Goal: Information Seeking & Learning: Learn about a topic

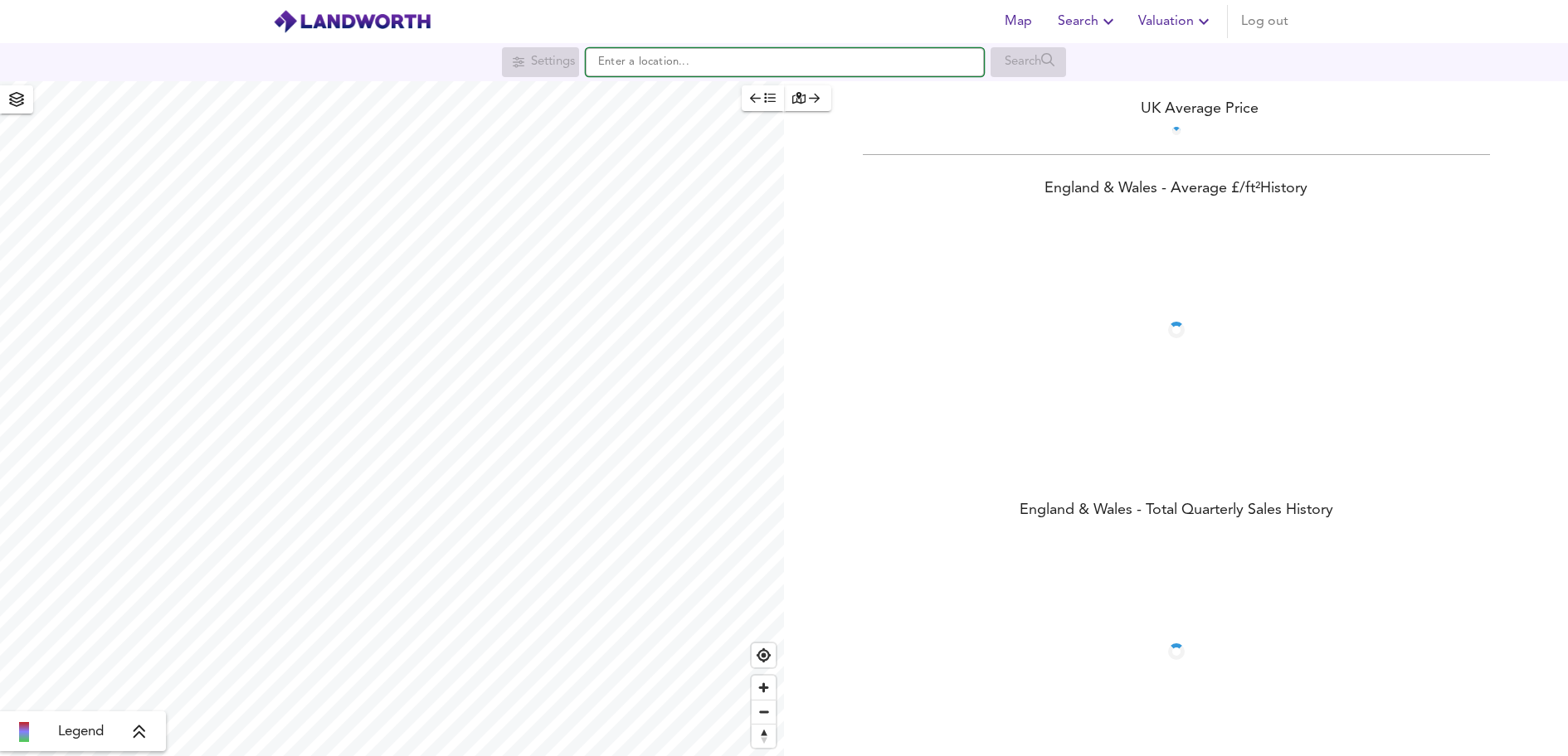
click at [767, 65] on input "text" at bounding box center [785, 63] width 398 height 29
paste input "UB7 7GF"
click at [827, 80] on li "UB7 7GF [GEOGRAPHIC_DATA]" at bounding box center [785, 94] width 396 height 36
type input "[STREET_ADDRESS]"
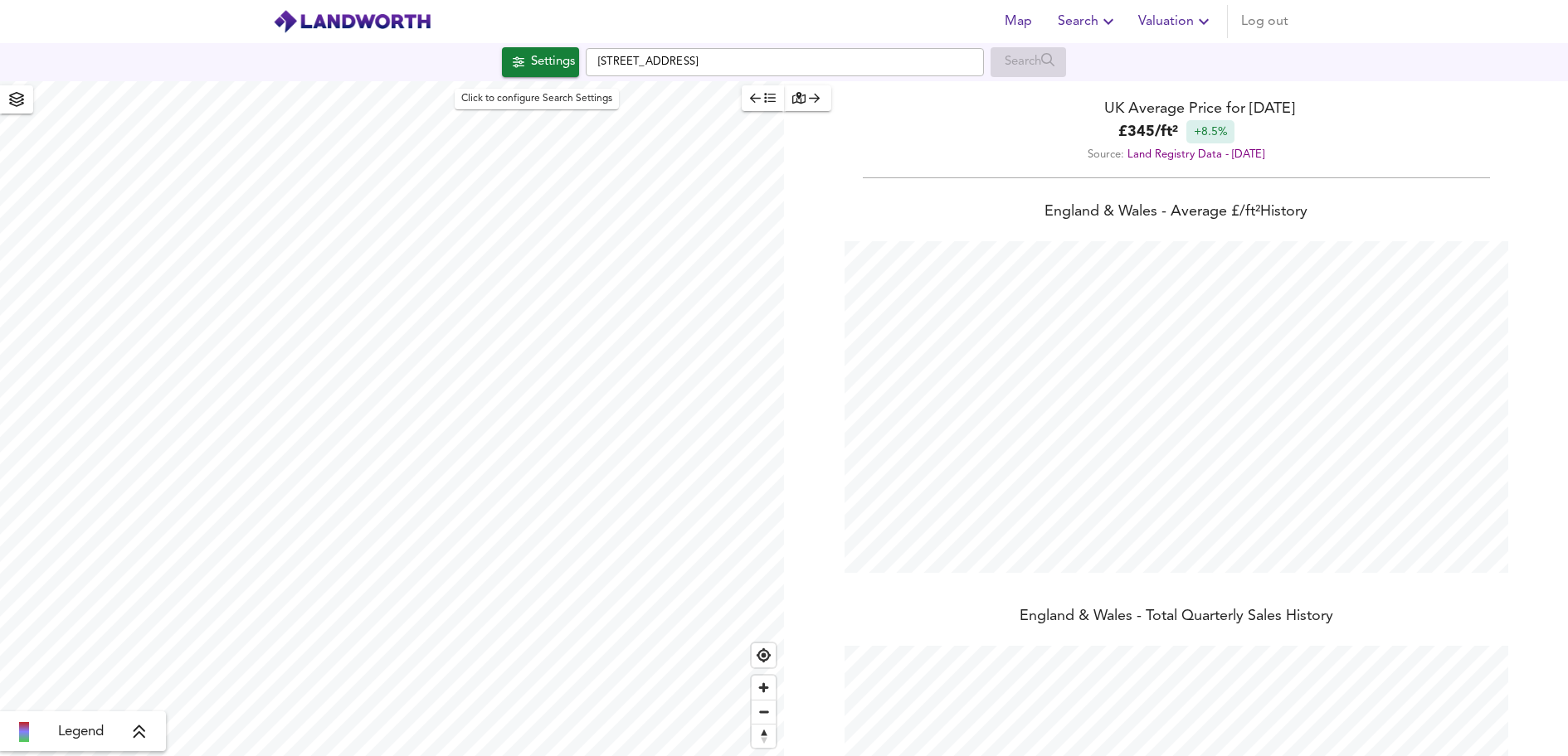
click at [547, 50] on button "Settings" at bounding box center [540, 62] width 77 height 30
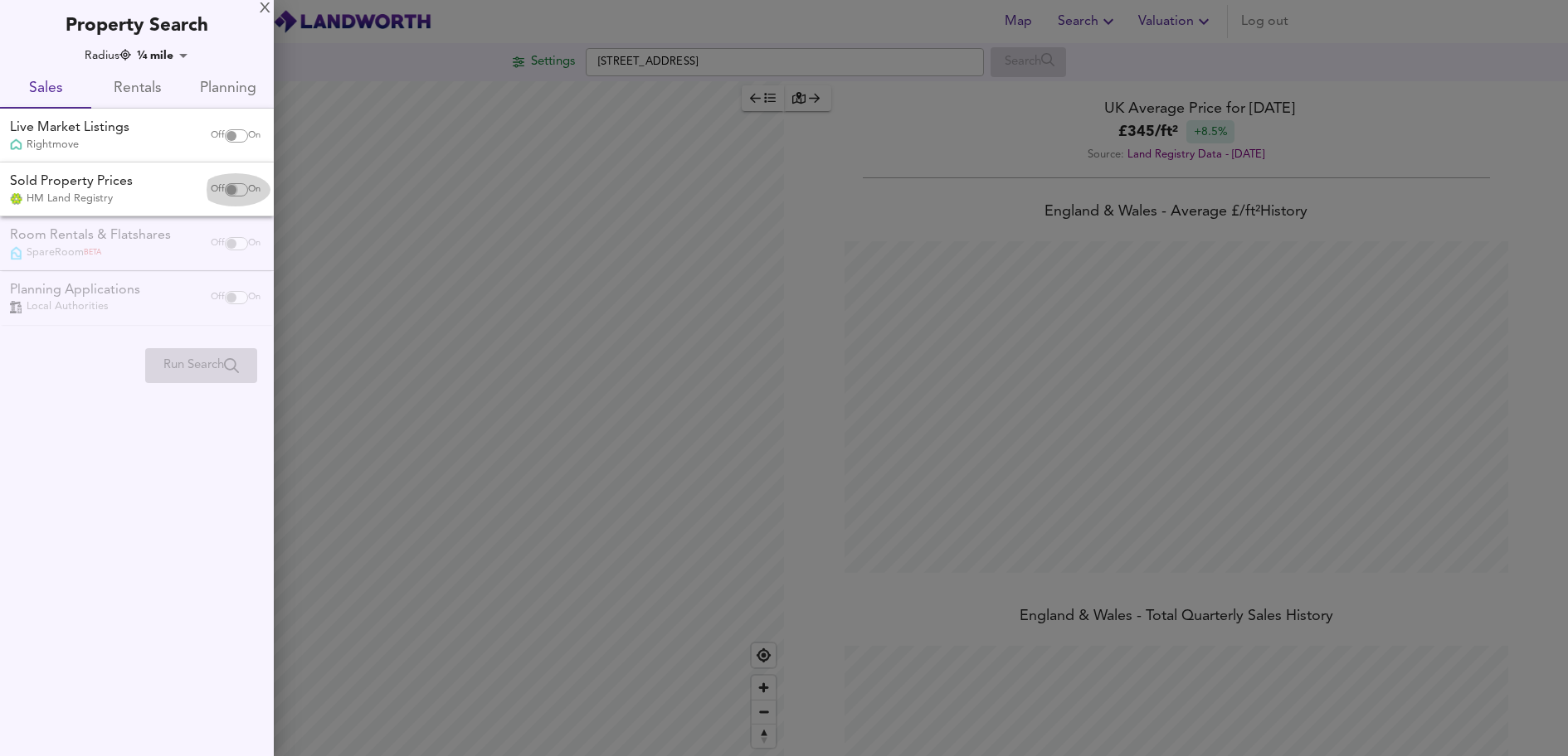
click at [228, 187] on input "checkbox" at bounding box center [231, 189] width 40 height 13
checkbox input "true"
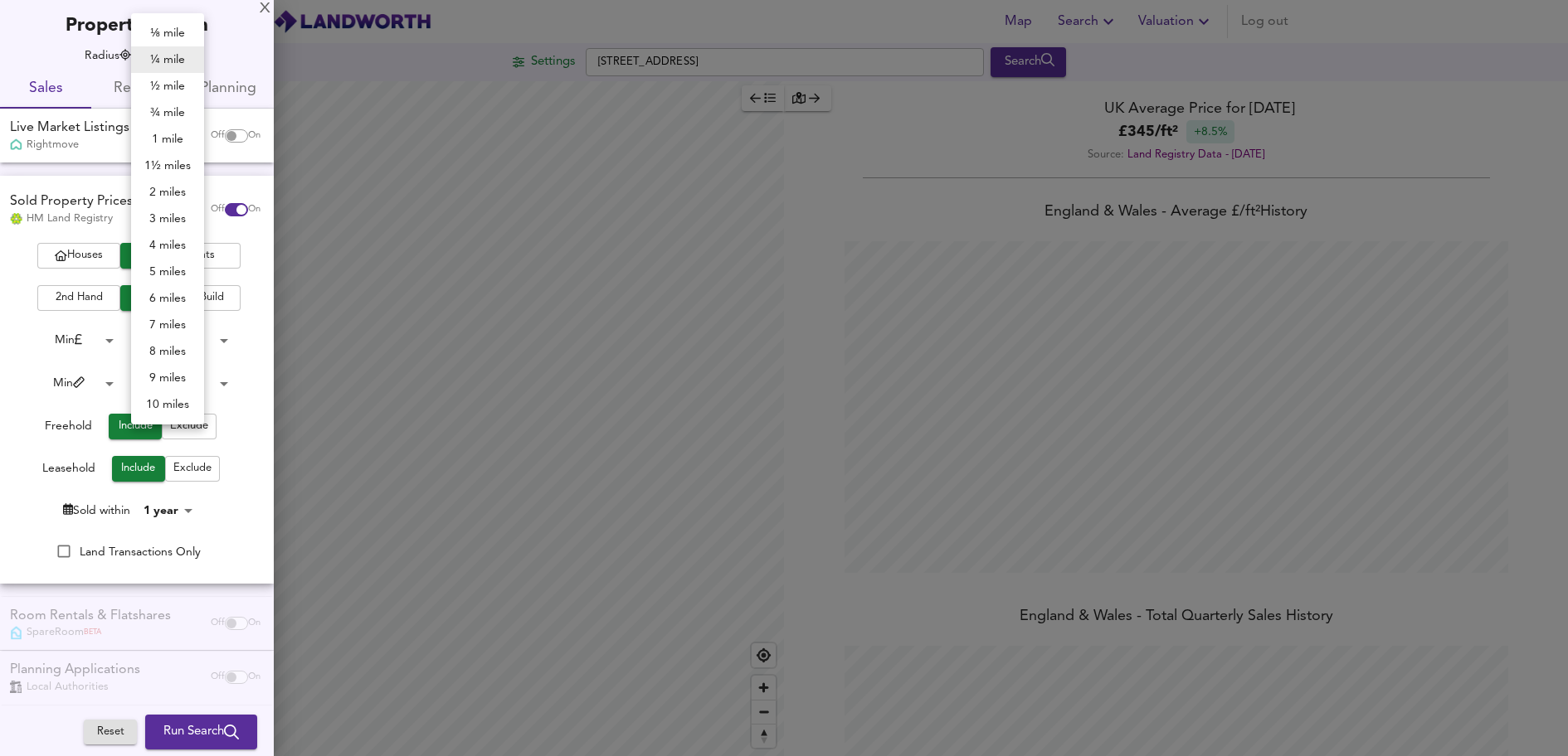
click at [162, 56] on body "Map Search Valuation Log out Settings [GEOGRAPHIC_DATA] UB7 7GF Search Legend U…" at bounding box center [784, 378] width 1568 height 756
click at [155, 146] on li "1 mile" at bounding box center [168, 139] width 73 height 27
type input "1609"
checkbox input "false"
checkbox input "true"
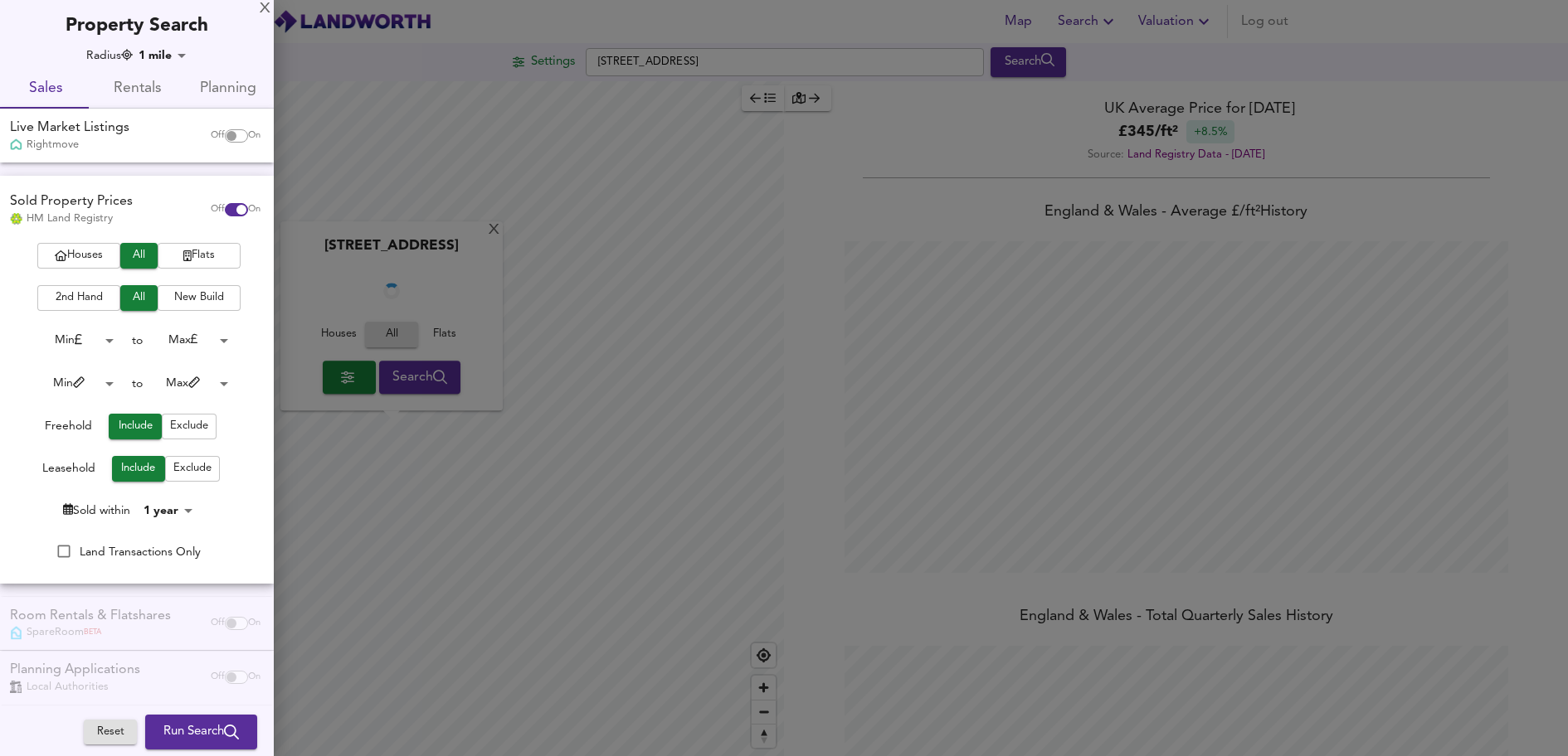
click at [186, 246] on button "Flats" at bounding box center [198, 255] width 83 height 26
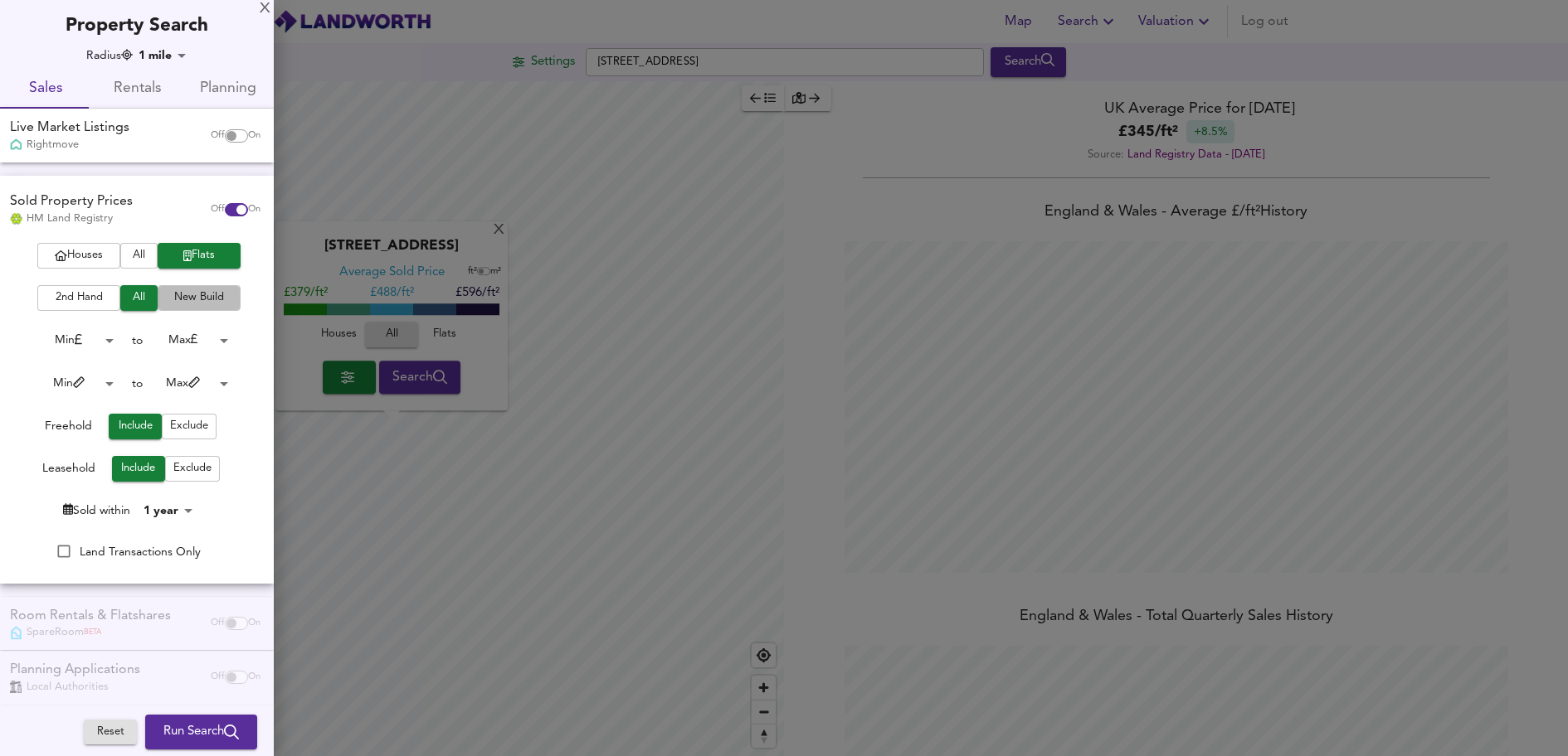
click at [195, 306] on span "New Build" at bounding box center [199, 298] width 67 height 19
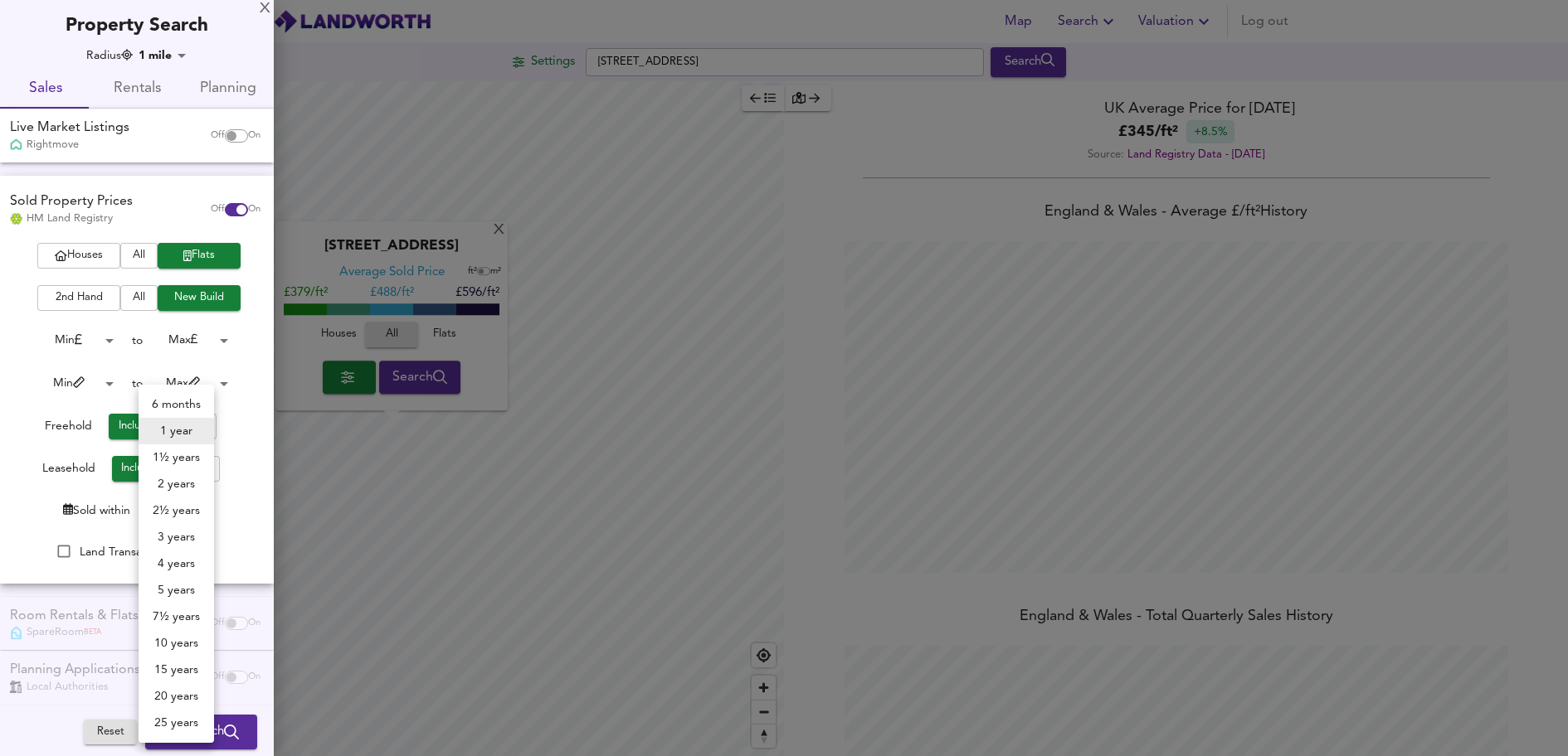
click at [174, 514] on body "Map Search Valuation Log out Settings [GEOGRAPHIC_DATA] UB7 7GF Search [GEOGRAP…" at bounding box center [784, 378] width 1568 height 756
click at [177, 479] on li "2 years" at bounding box center [175, 485] width 75 height 27
type input "24"
click at [187, 728] on span "Run Search" at bounding box center [201, 732] width 75 height 22
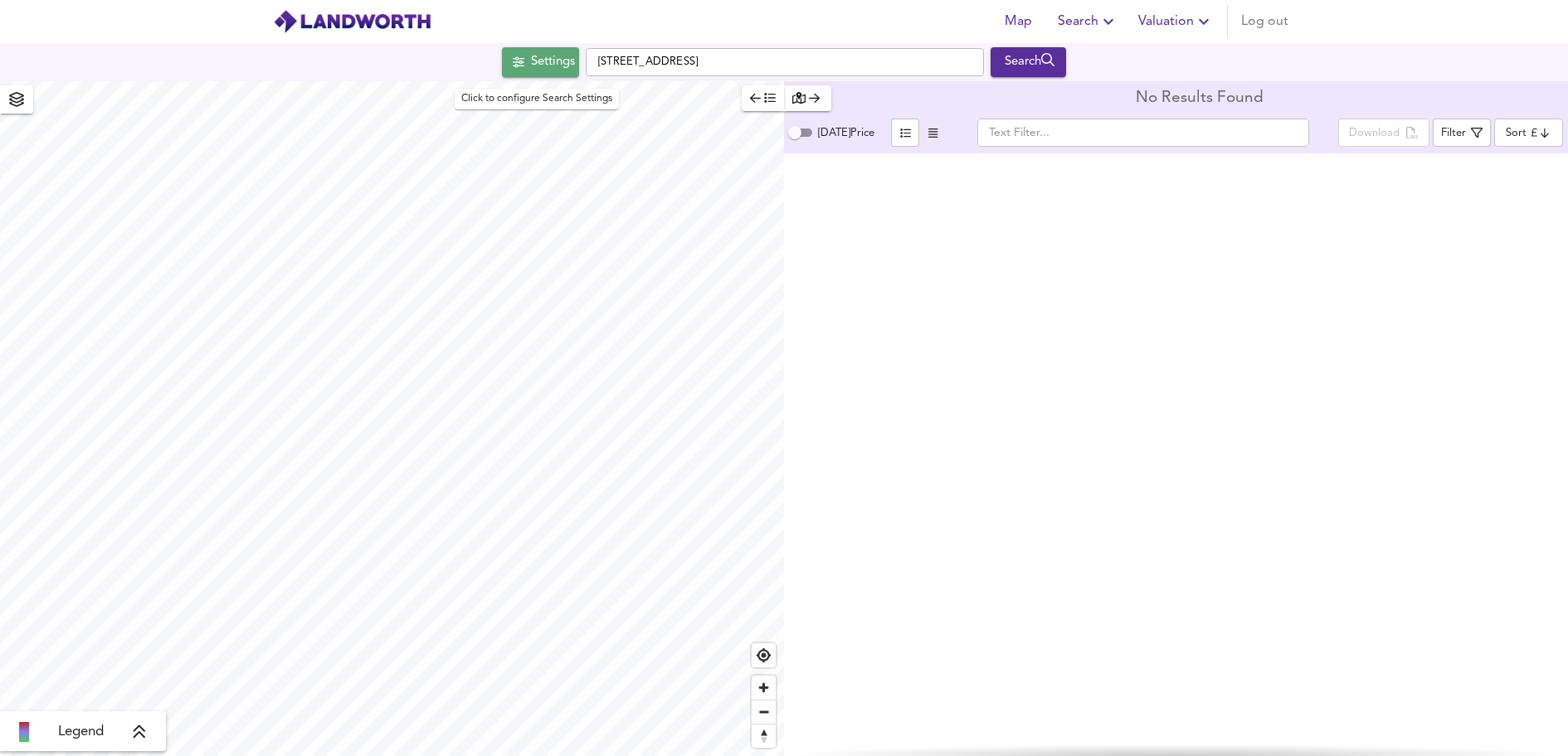
click at [536, 65] on div "Settings" at bounding box center [553, 62] width 44 height 22
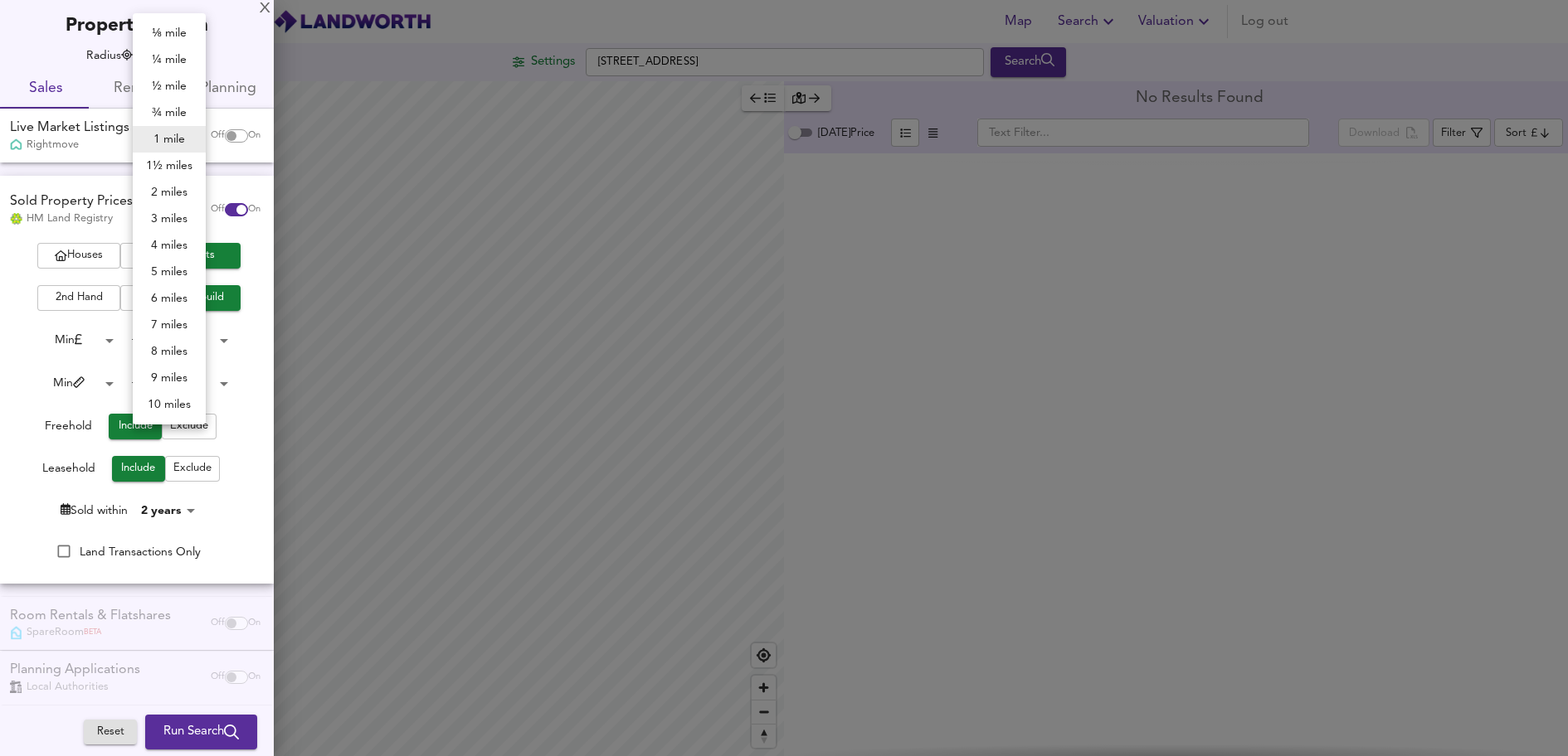
click at [151, 53] on body "Map Search Valuation Log out Settings [GEOGRAPHIC_DATA] UB7 7GF Search Legend N…" at bounding box center [784, 378] width 1568 height 756
click at [168, 196] on li "2 miles" at bounding box center [169, 192] width 73 height 27
type input "3218"
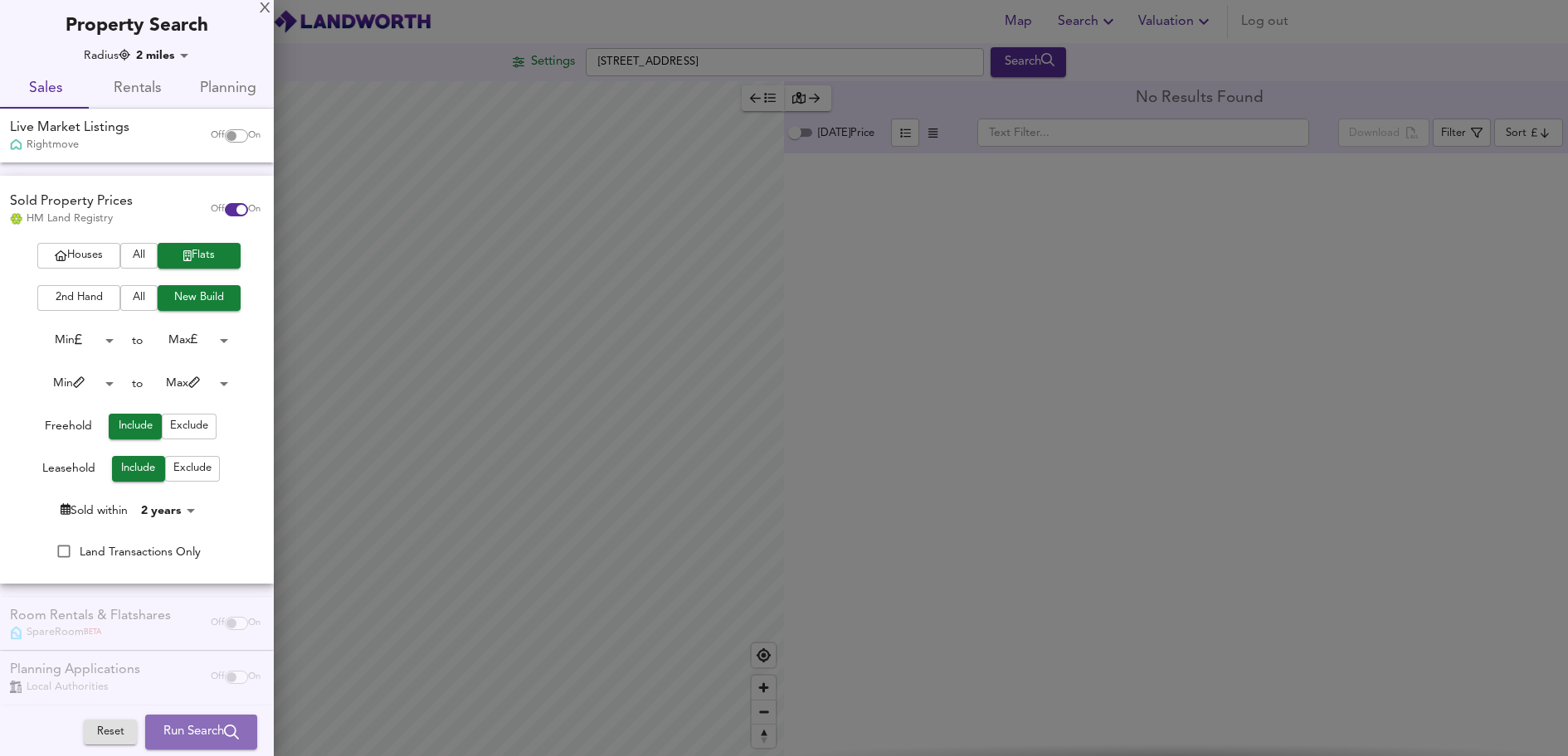
click at [168, 732] on span "Run Search" at bounding box center [201, 732] width 75 height 22
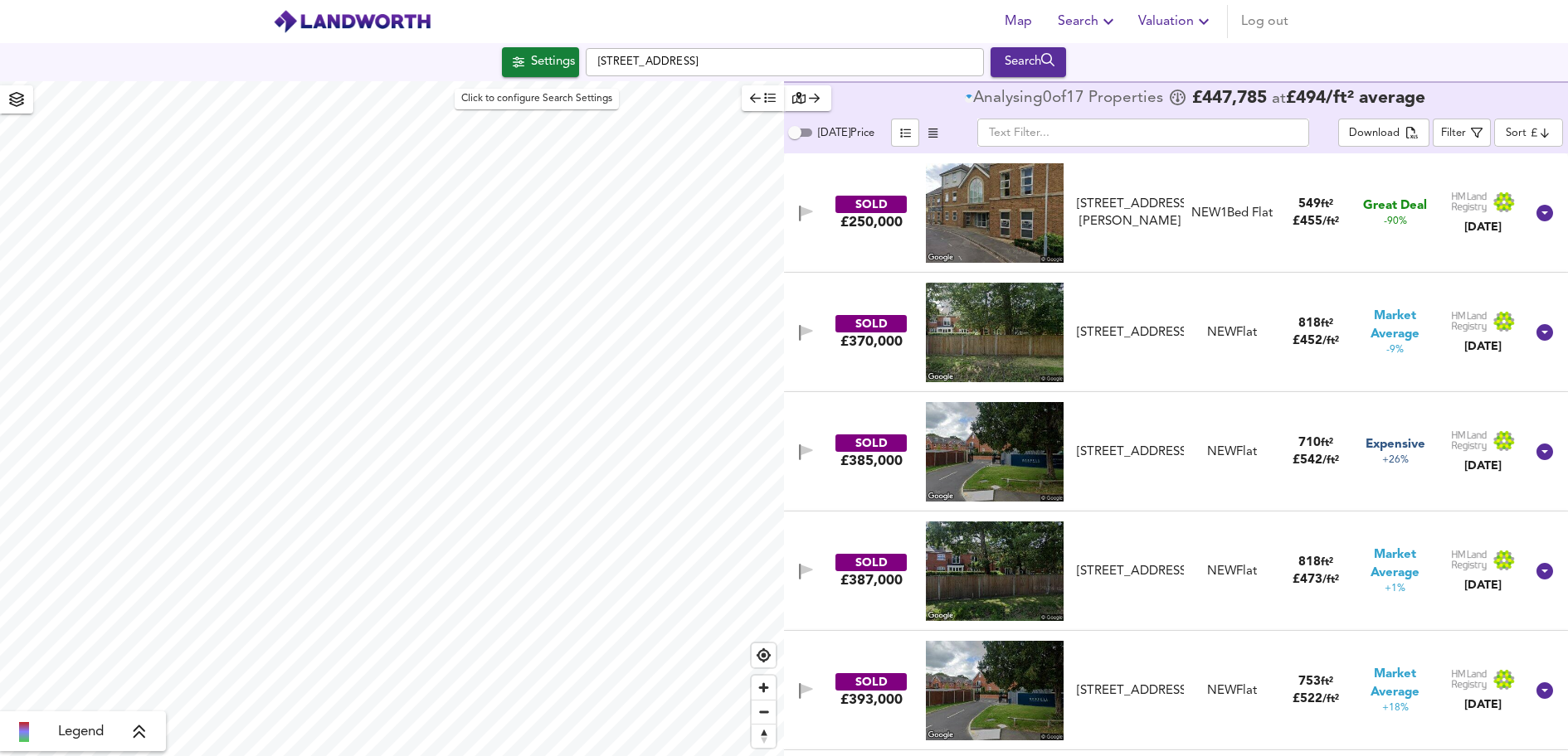
click at [550, 63] on div "Settings" at bounding box center [553, 62] width 44 height 22
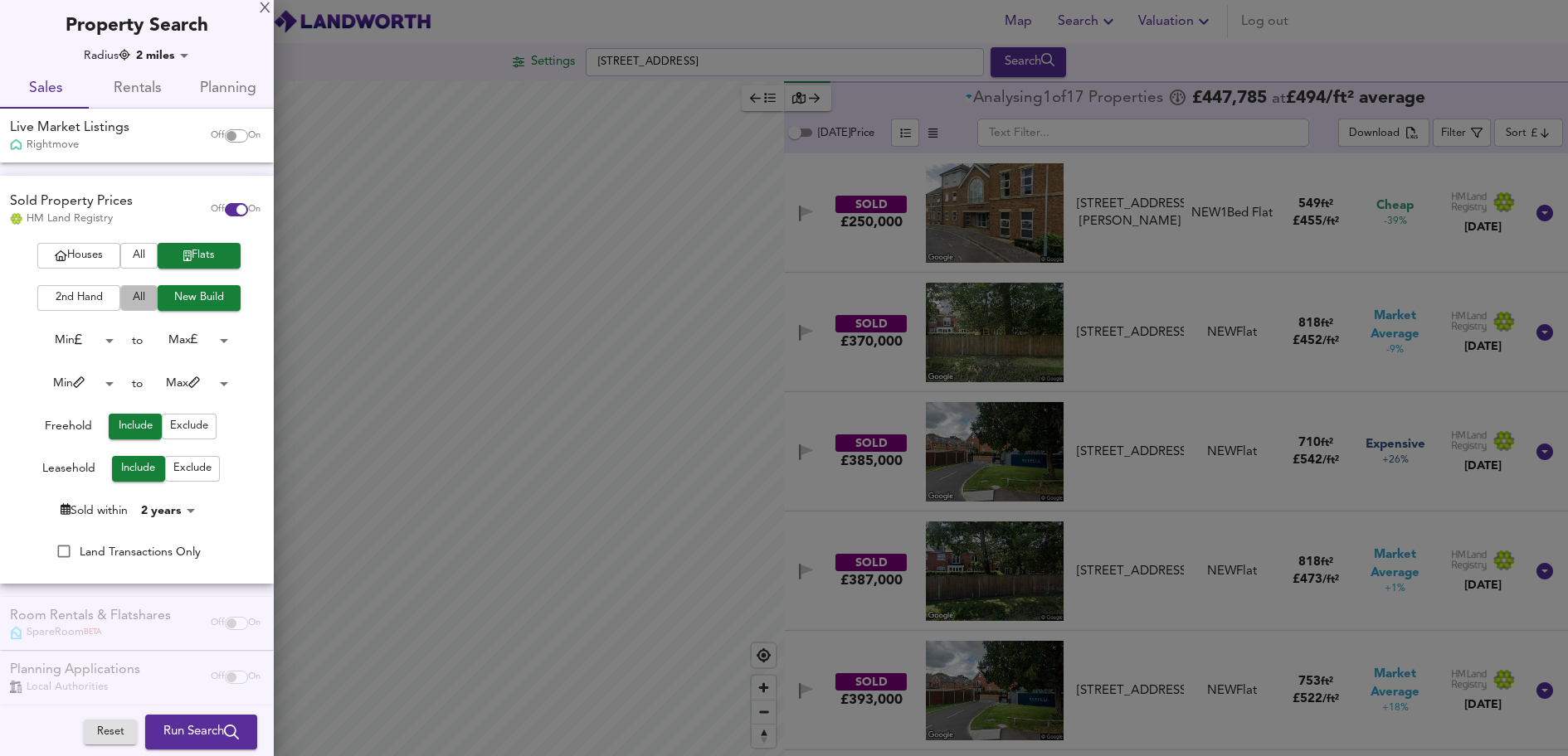
click at [120, 299] on button "All" at bounding box center [138, 298] width 37 height 26
click at [166, 61] on body "Map Search Valuation Log out Settings [GEOGRAPHIC_DATA] Search Legend Analysing…" at bounding box center [784, 378] width 1568 height 756
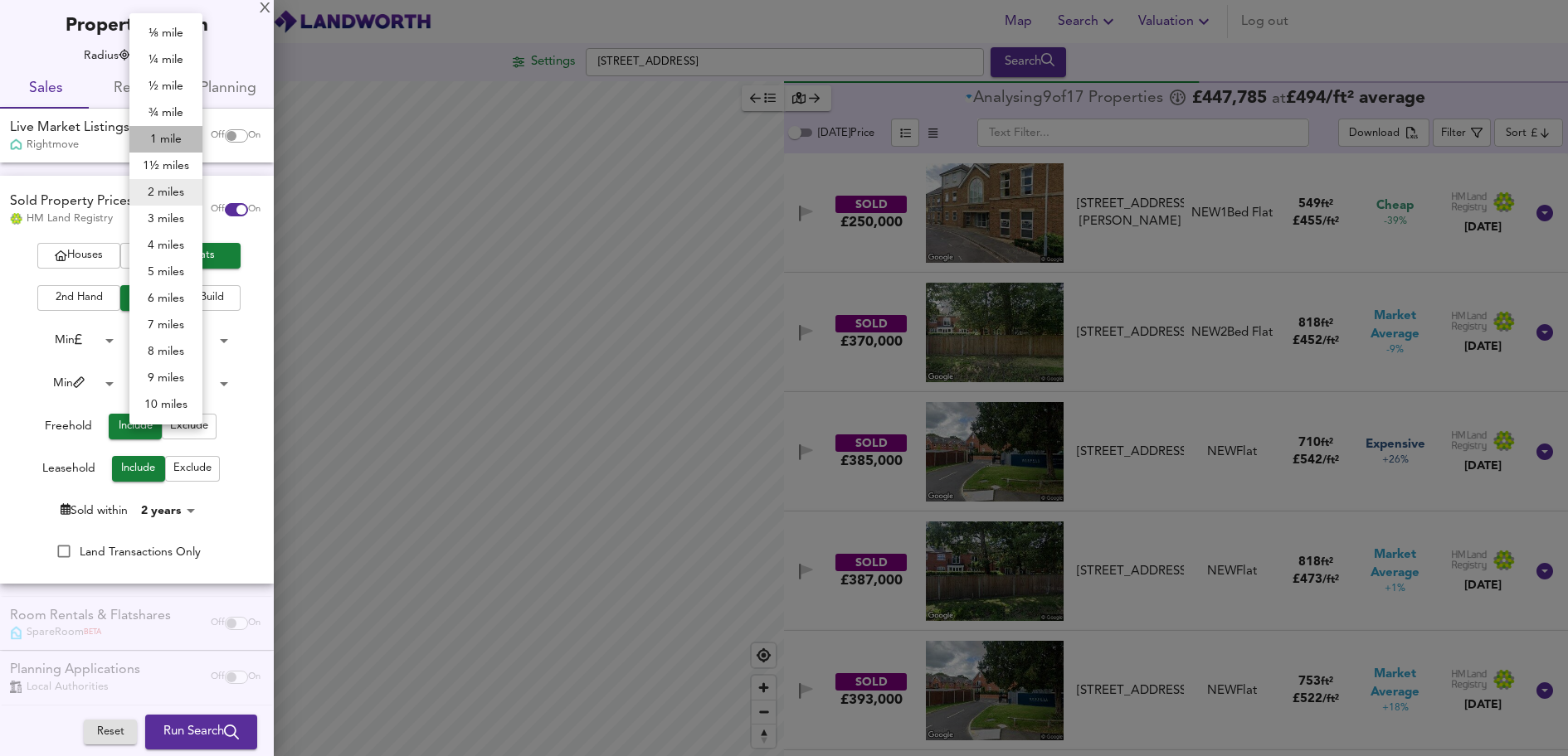
click at [164, 139] on li "1 mile" at bounding box center [166, 139] width 73 height 27
type input "1609"
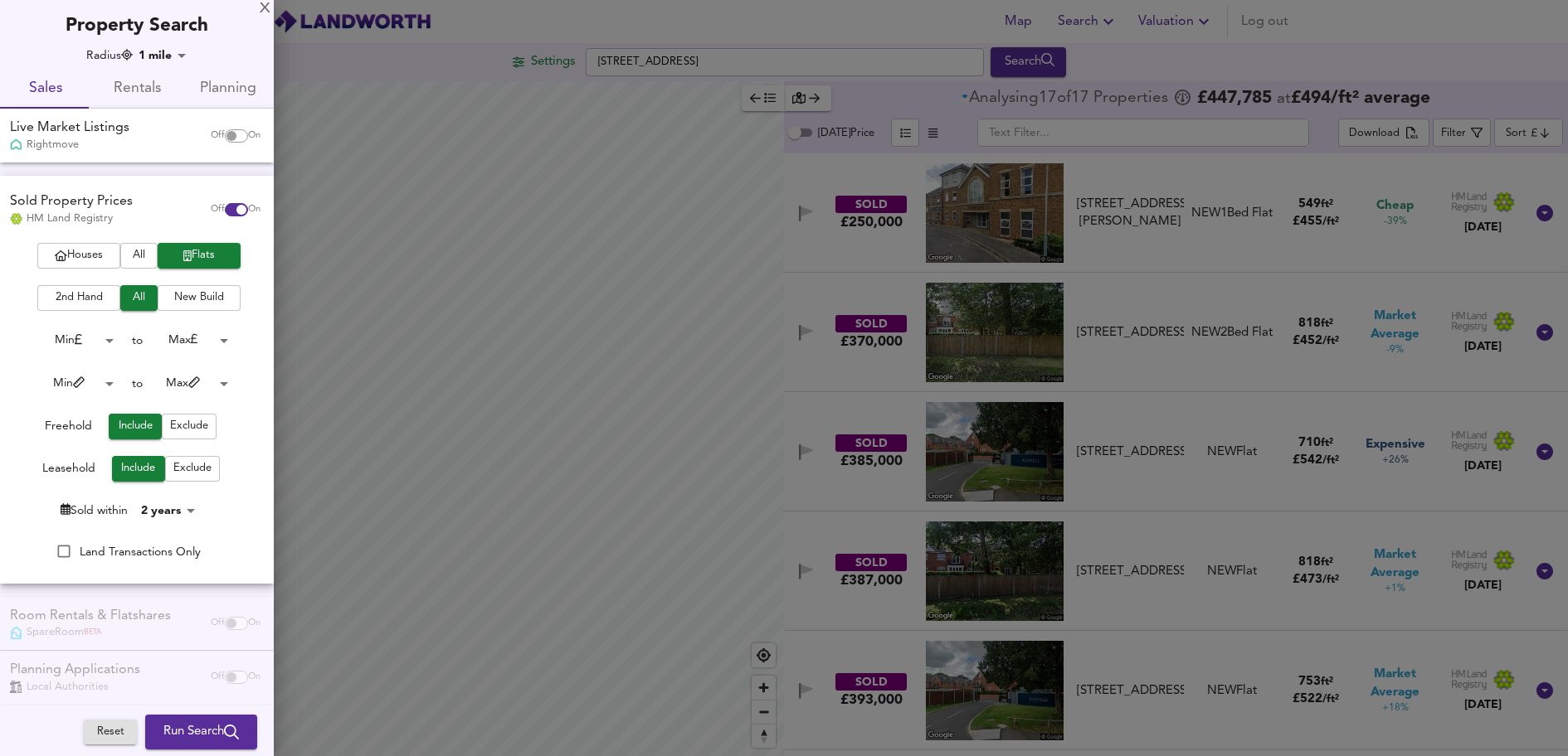
click at [187, 740] on span "Run Search" at bounding box center [201, 732] width 75 height 22
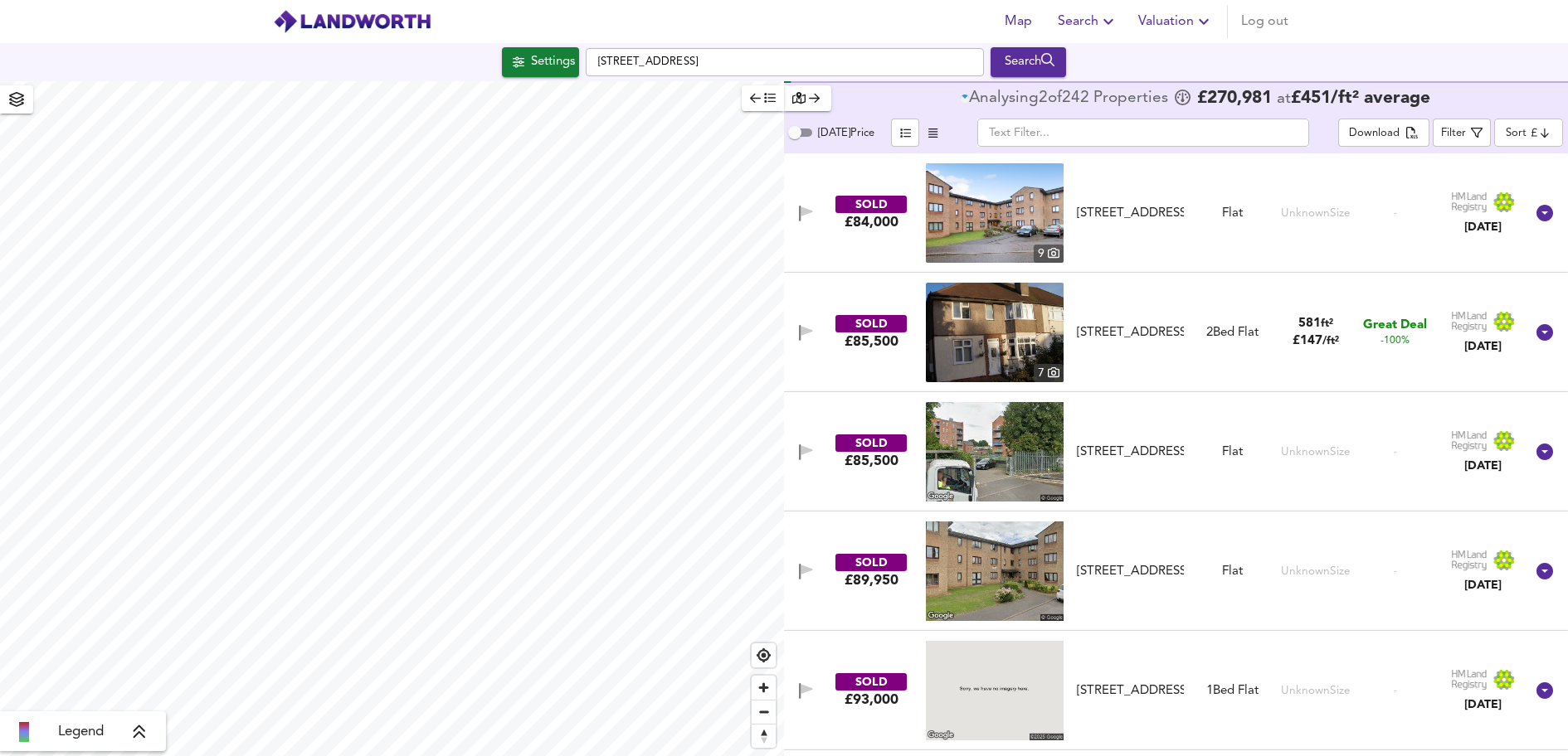
drag, startPoint x: 1201, startPoint y: 70, endPoint x: 1341, endPoint y: 114, distance: 146.8
click at [1201, 70] on div "Settings [STREET_ADDRESS] Search" at bounding box center [784, 62] width 1568 height 30
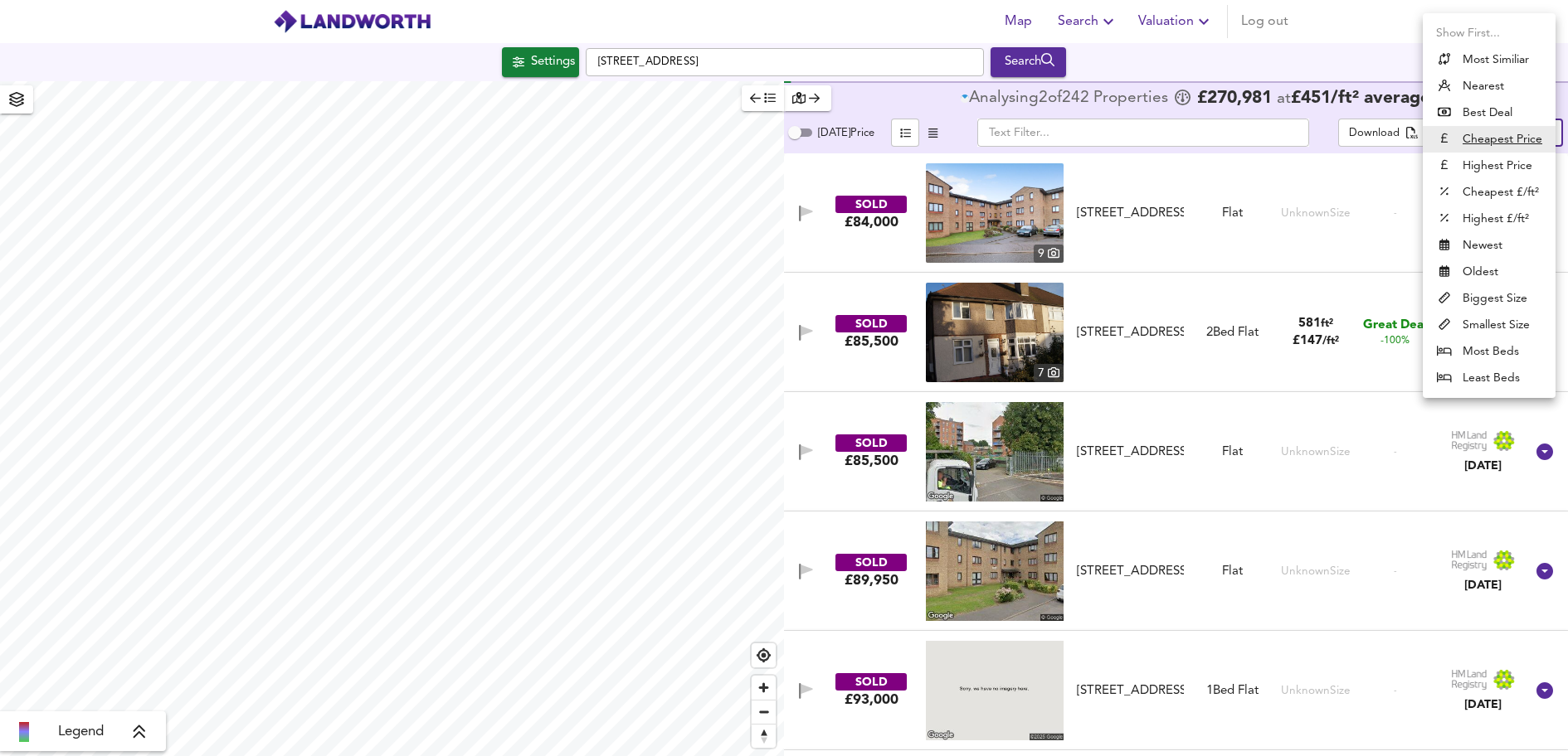
click at [1507, 131] on body "Map Search Valuation Log out Settings [GEOGRAPHIC_DATA] 7GF Search Legend Analy…" at bounding box center [784, 378] width 1568 height 756
click at [1514, 216] on li "Highest £/ft²" at bounding box center [1489, 219] width 132 height 27
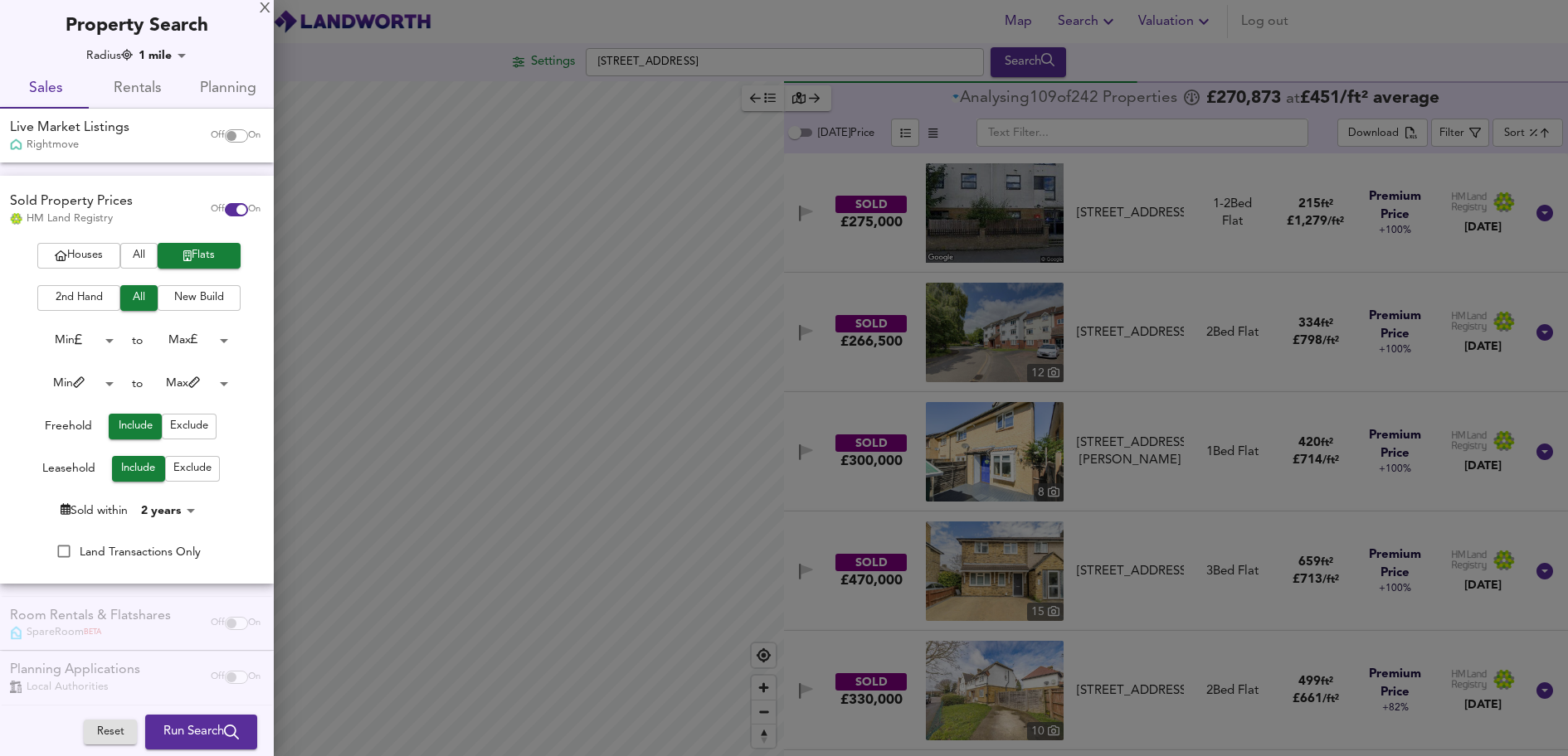
click at [1383, 64] on div at bounding box center [784, 378] width 1568 height 756
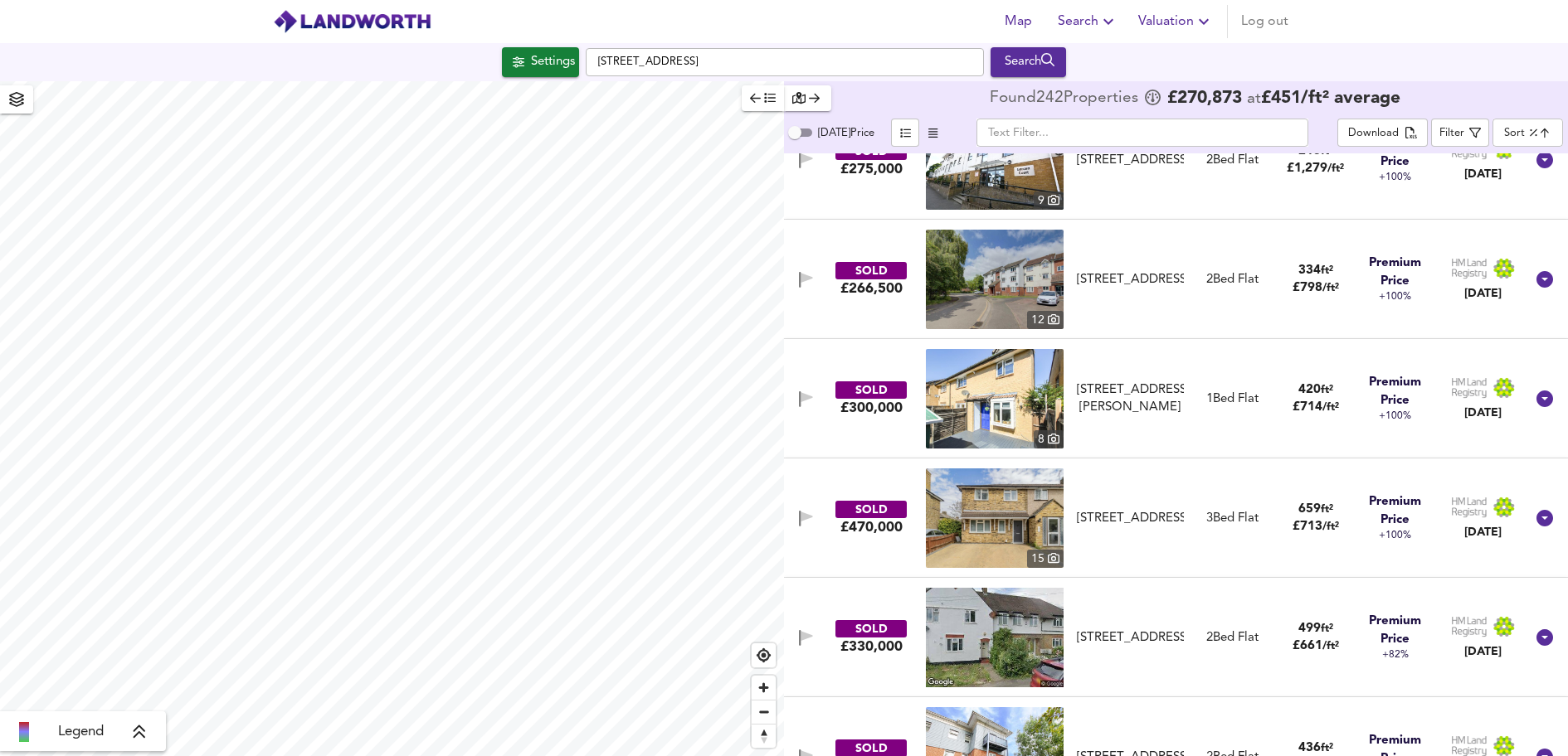
scroll to position [83, 0]
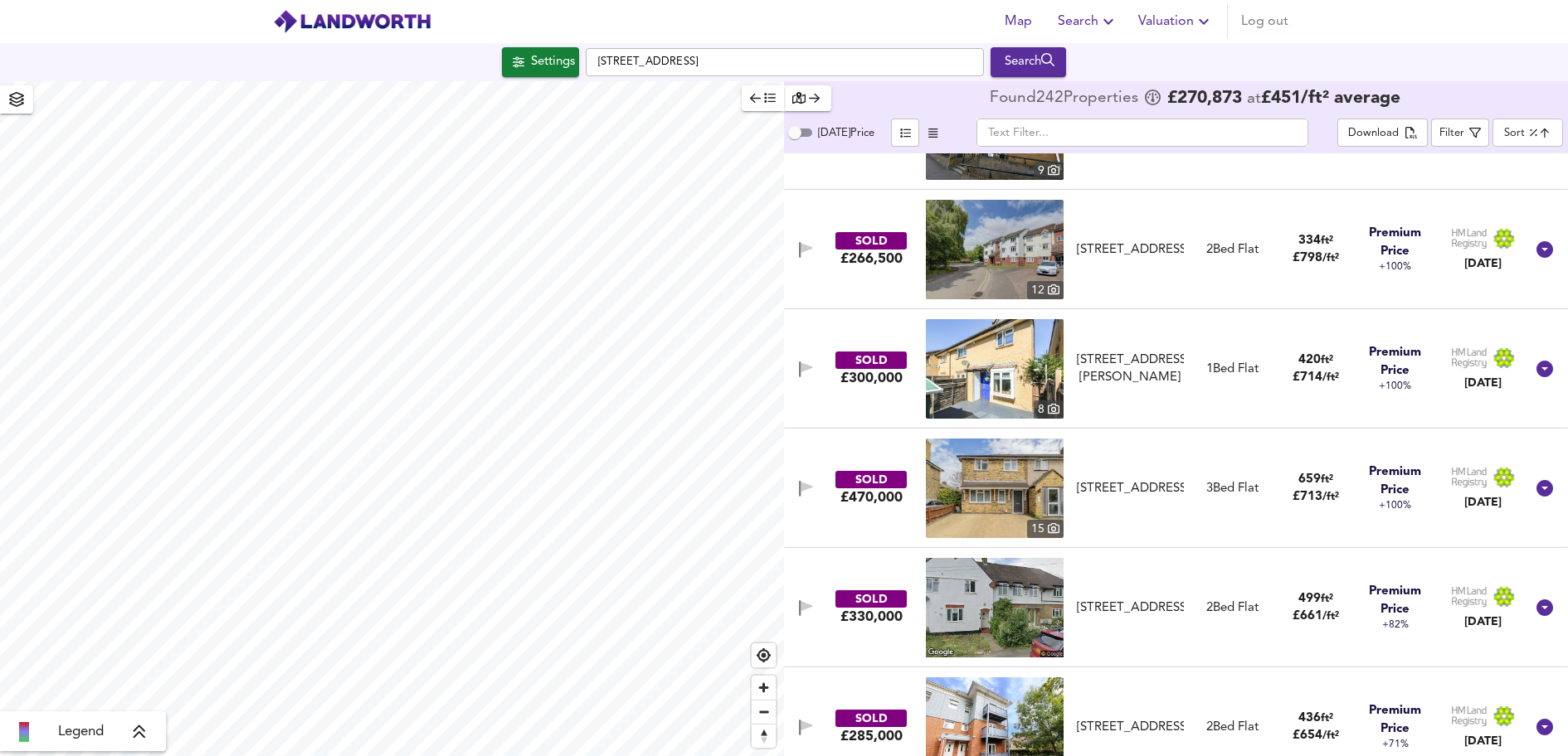
drag, startPoint x: 1277, startPoint y: 318, endPoint x: 1254, endPoint y: 499, distance: 182.5
click at [1277, 318] on div "SOLD £300,000 8 [STREET_ADDRESS][PERSON_NAME] [STREET_ADDRESS][PERSON_NAME] 1 B…" at bounding box center [1176, 368] width 784 height 119
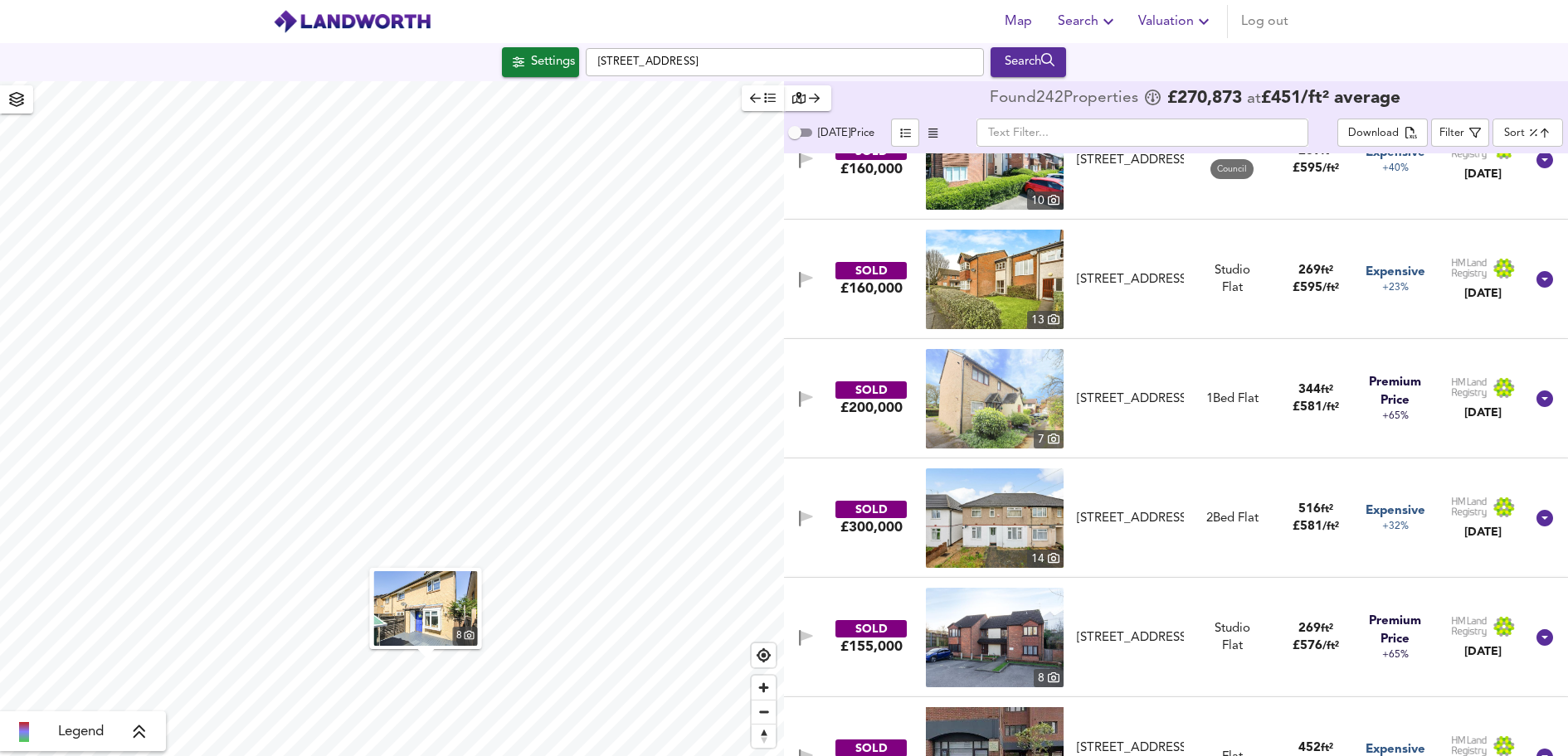
scroll to position [2239, 0]
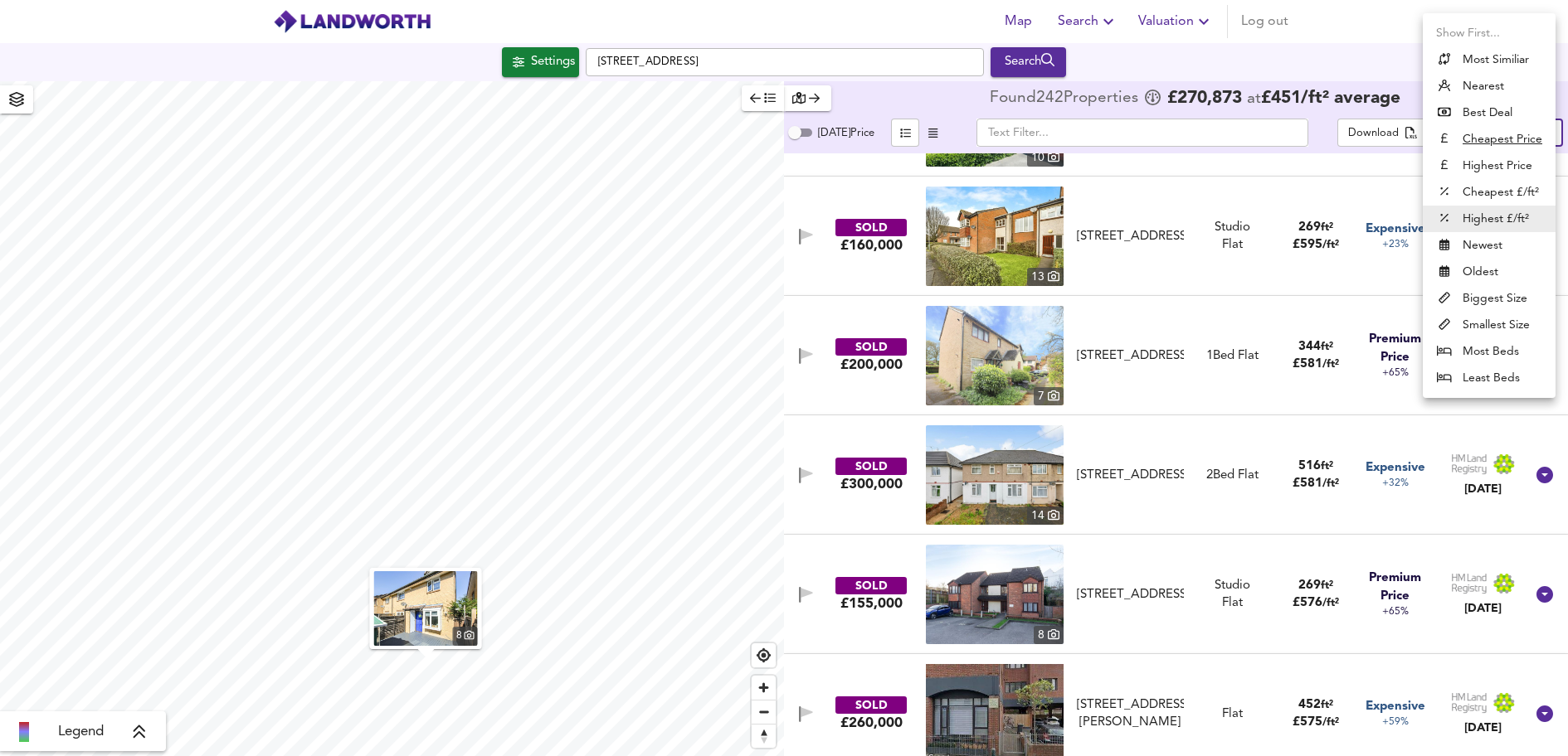
click at [1506, 128] on body "Map Search Valuation Log out Settings [GEOGRAPHIC_DATA] Search 8 Legend Found 2…" at bounding box center [784, 378] width 1568 height 756
click at [1478, 167] on li "Highest Price" at bounding box center [1489, 166] width 132 height 27
type input "expensive"
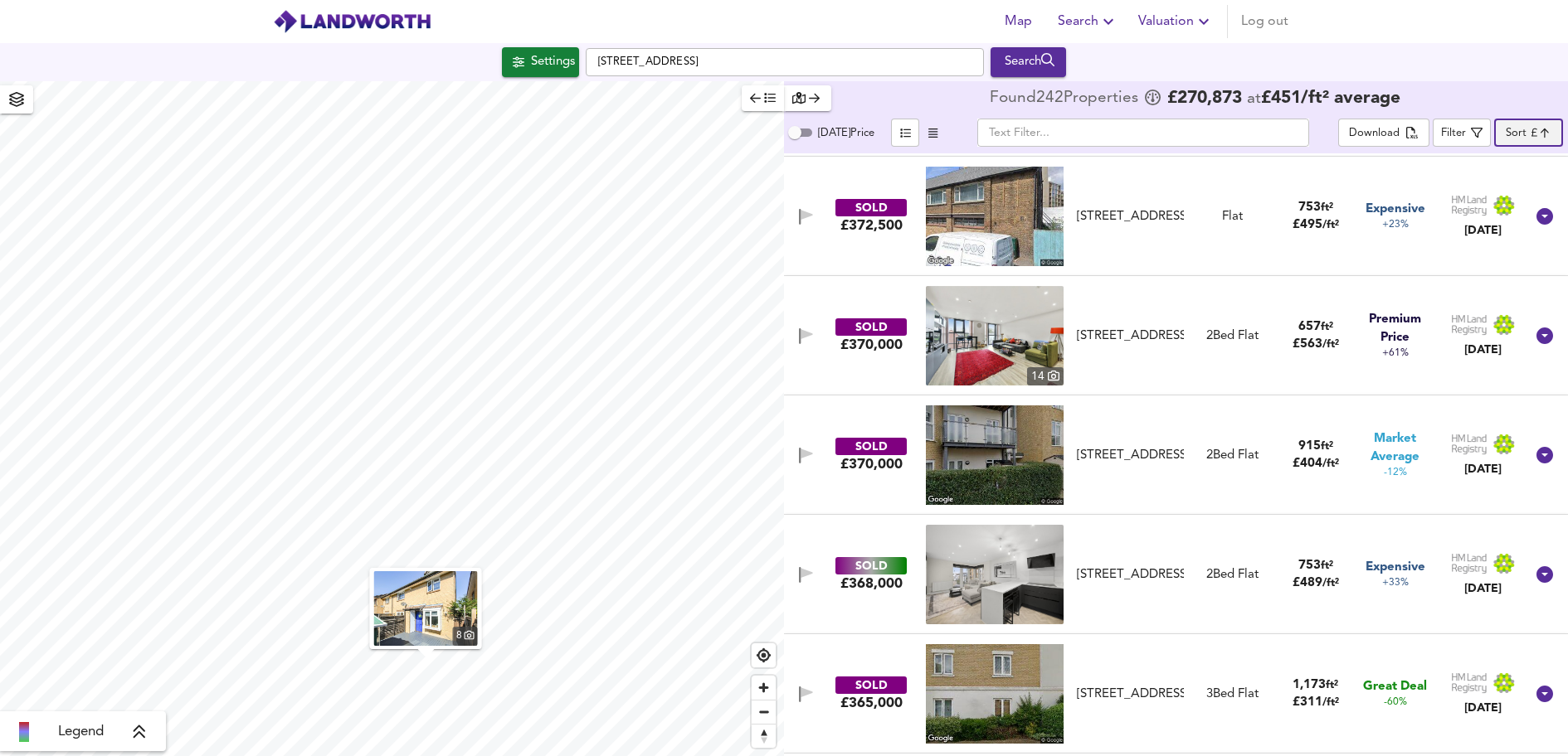
scroll to position [1990, 0]
